Goal: Task Accomplishment & Management: Manage account settings

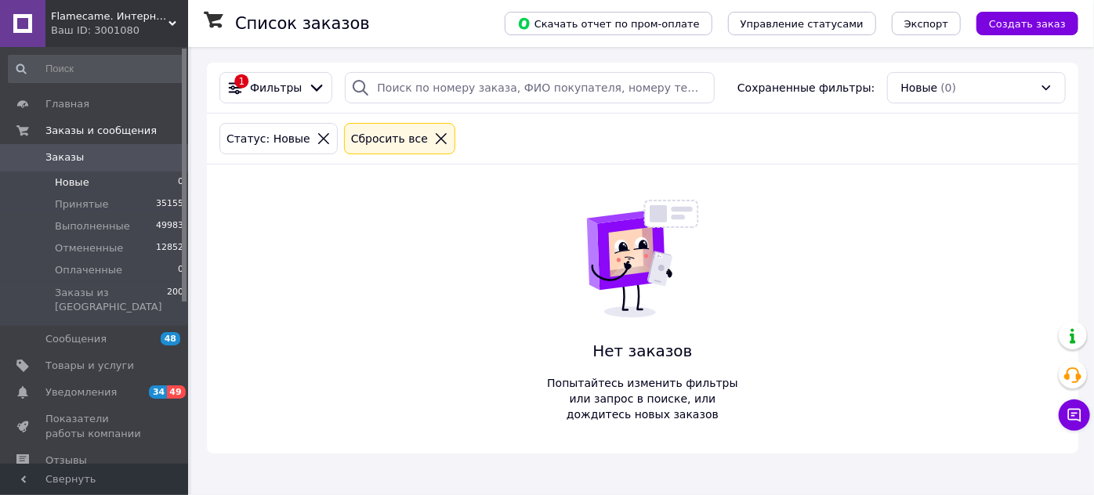
click at [168, 16] on div "Flamecame. Интернет-магазин мебели для дома и офиса Ваш ID: 3001080" at bounding box center [116, 23] width 143 height 47
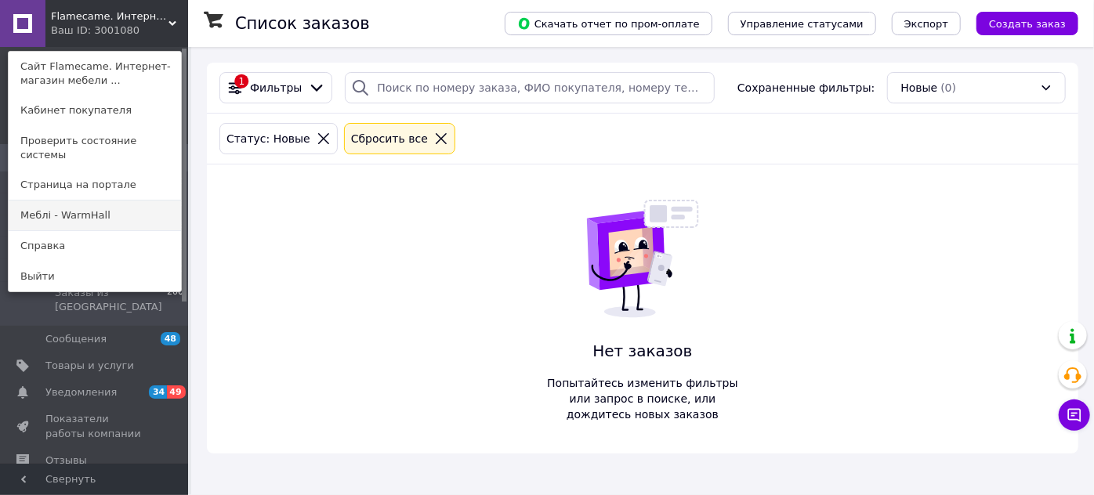
click at [94, 201] on link "Меблі - WarmHall" at bounding box center [95, 216] width 172 height 30
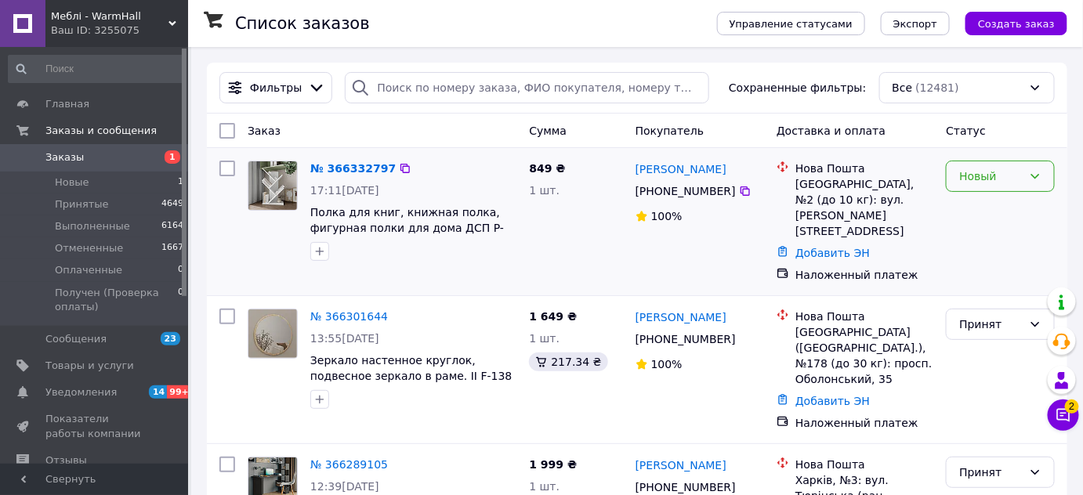
click at [1036, 174] on icon at bounding box center [1035, 176] width 13 height 13
click at [978, 211] on li "Принят" at bounding box center [1000, 209] width 107 height 28
click at [172, 17] on div "Меблі - WarmHall Ваш ID: 3255075" at bounding box center [116, 23] width 143 height 47
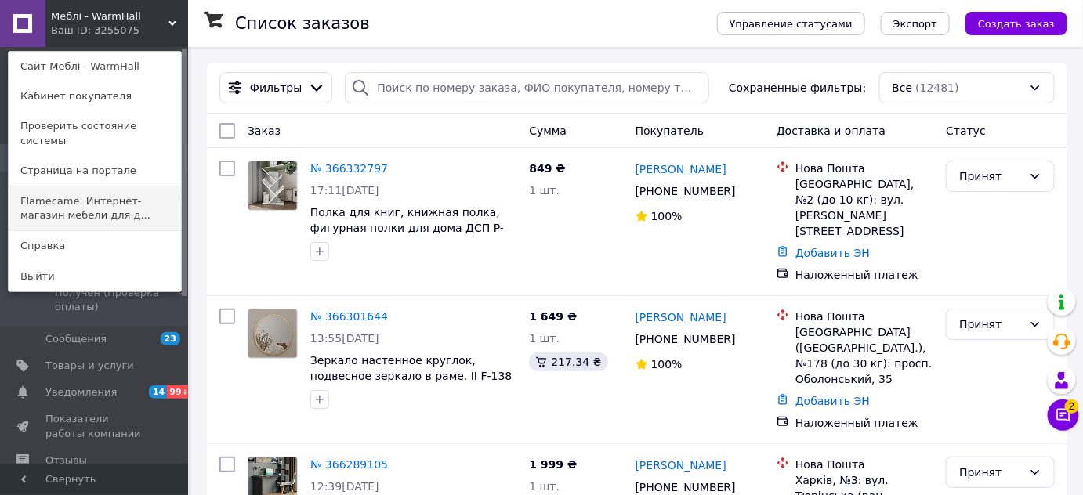
click at [103, 190] on link "Flamecame. Интернет-магазин мебели для д..." at bounding box center [95, 208] width 172 height 44
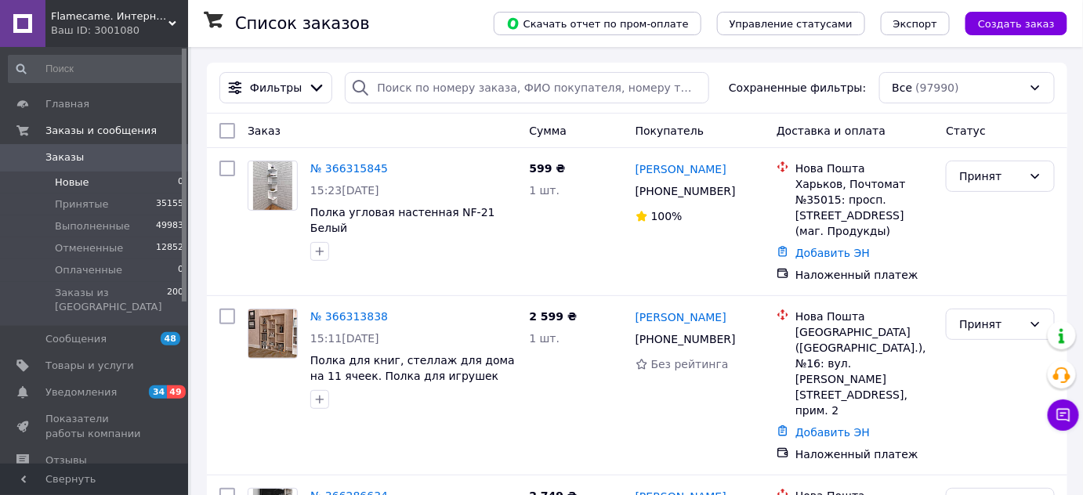
click at [71, 182] on span "Новые" at bounding box center [72, 183] width 34 height 14
